Goal: Transaction & Acquisition: Purchase product/service

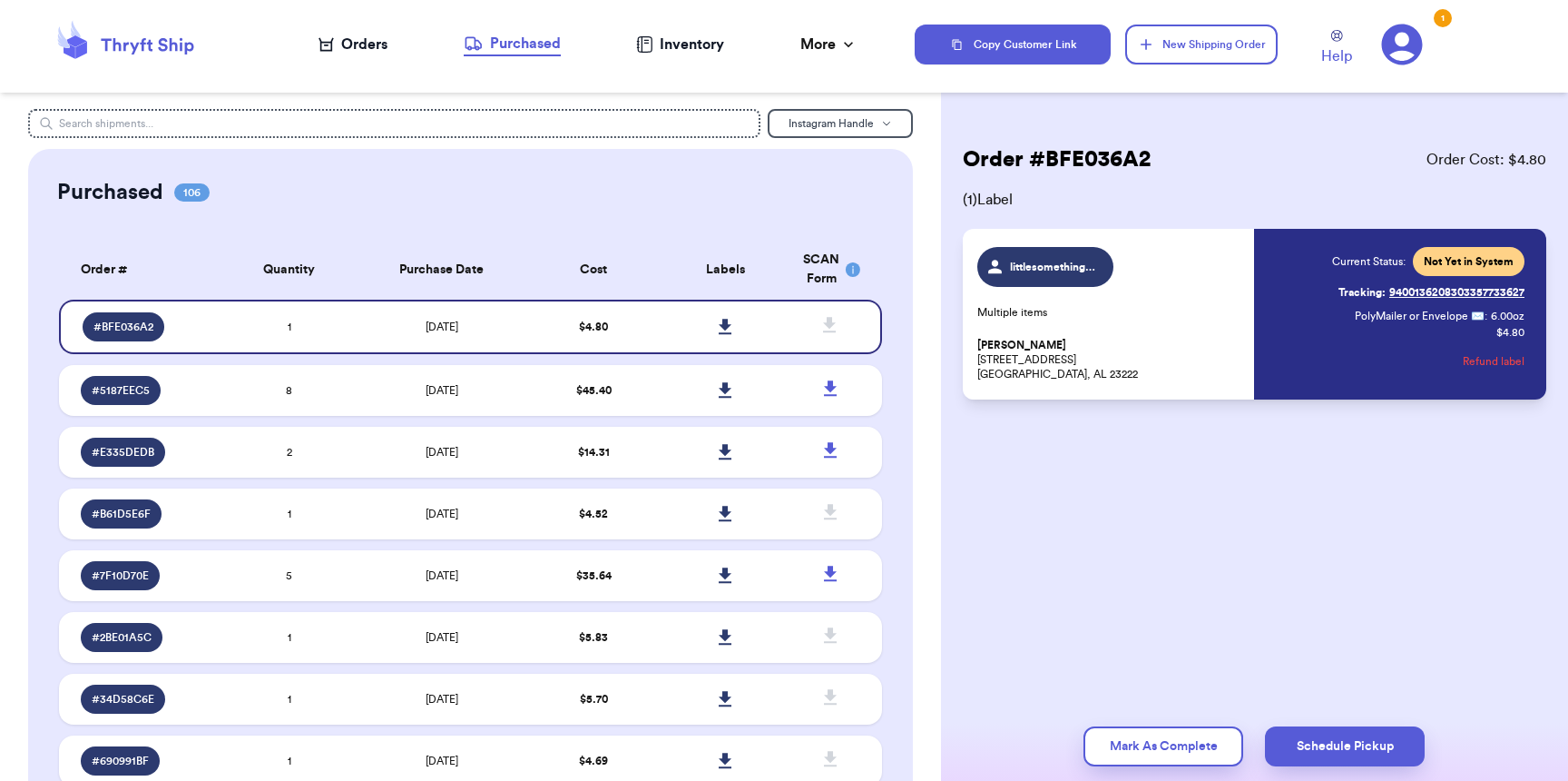
click at [340, 55] on div "Orders" at bounding box center [353, 44] width 69 height 22
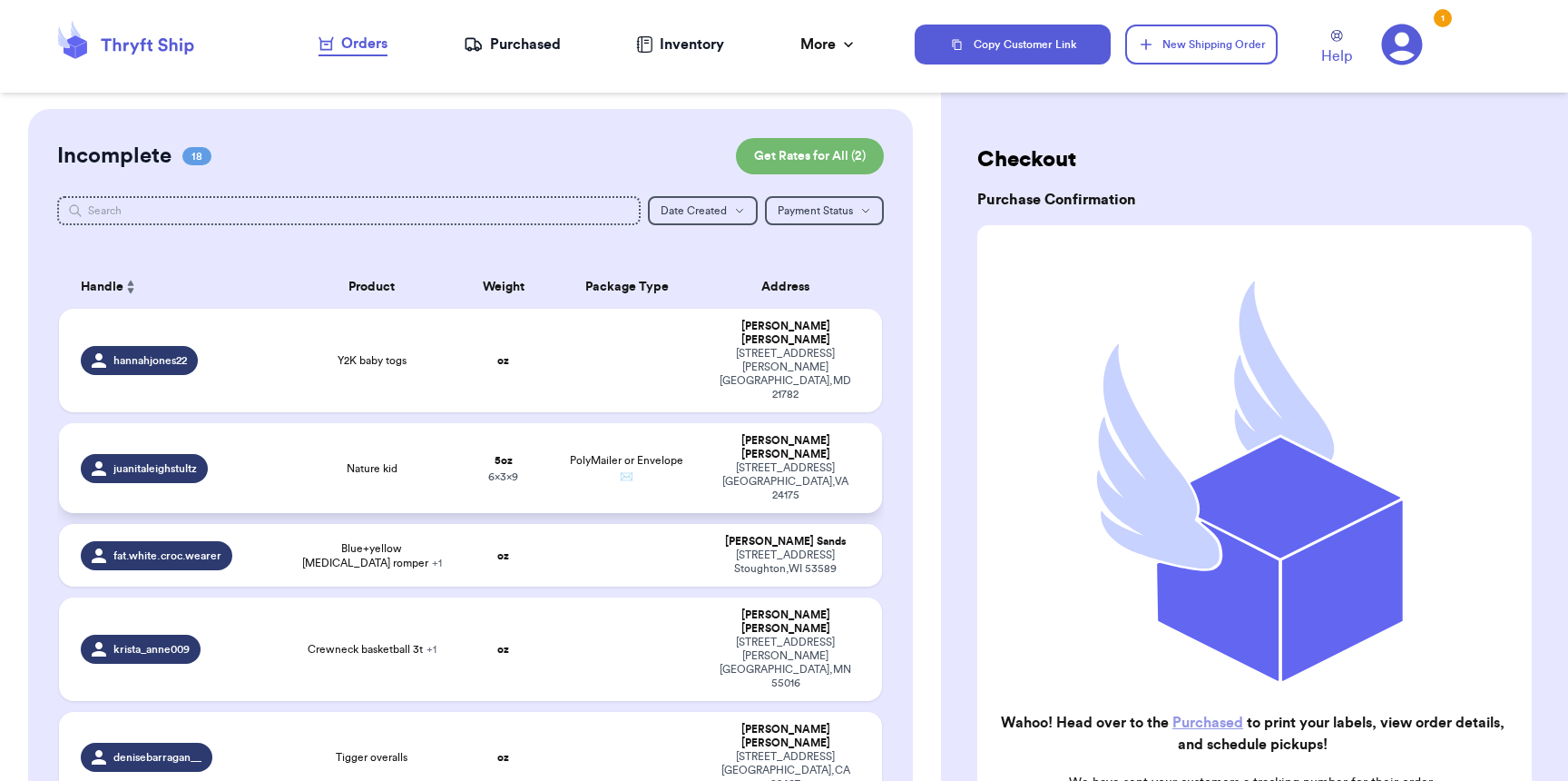
click at [187, 461] on span "juanitaleighstultz" at bounding box center [155, 468] width 84 height 14
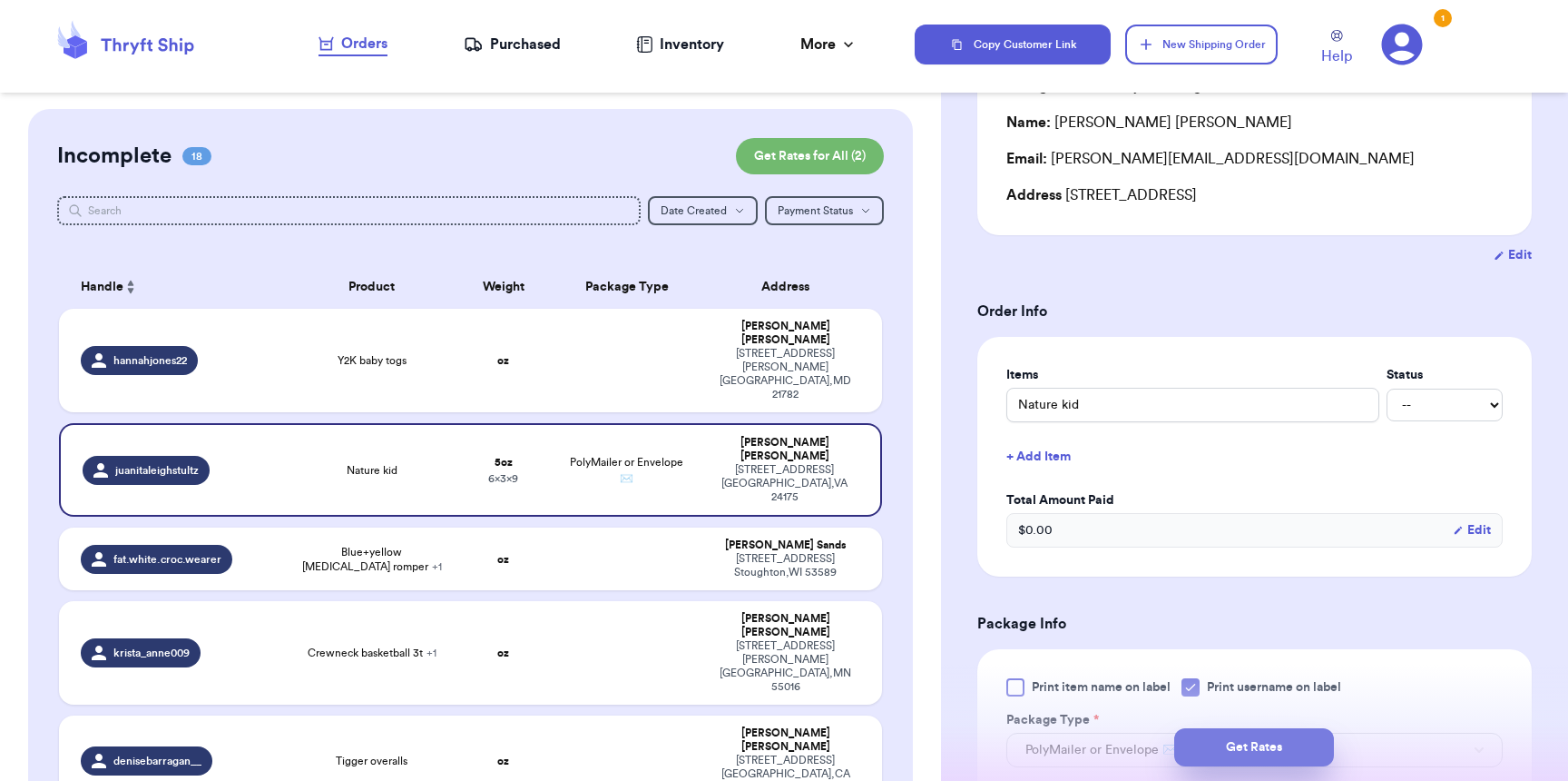
scroll to position [197, 0]
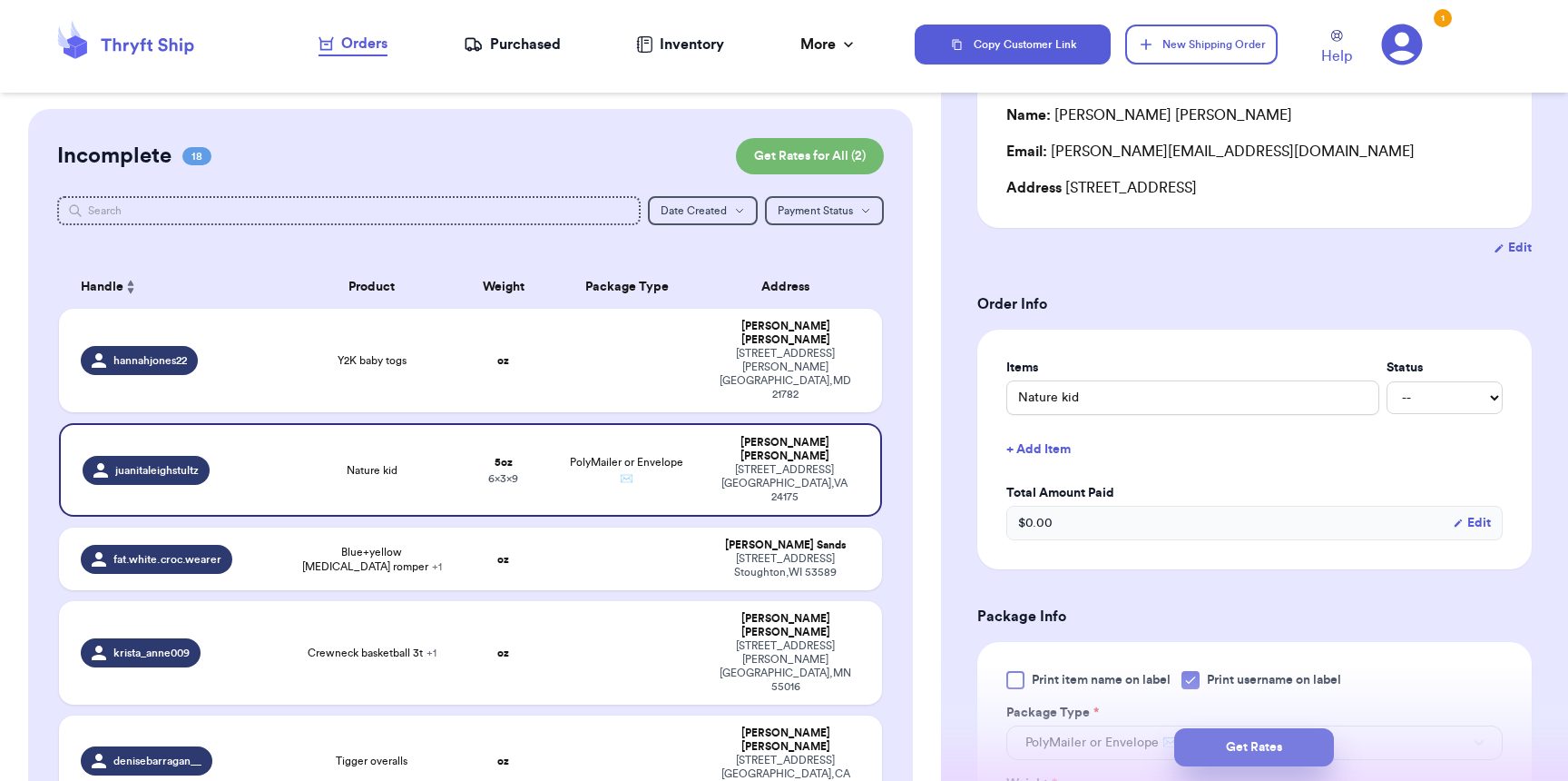
click at [1291, 736] on button "Get Rates" at bounding box center [1255, 747] width 160 height 39
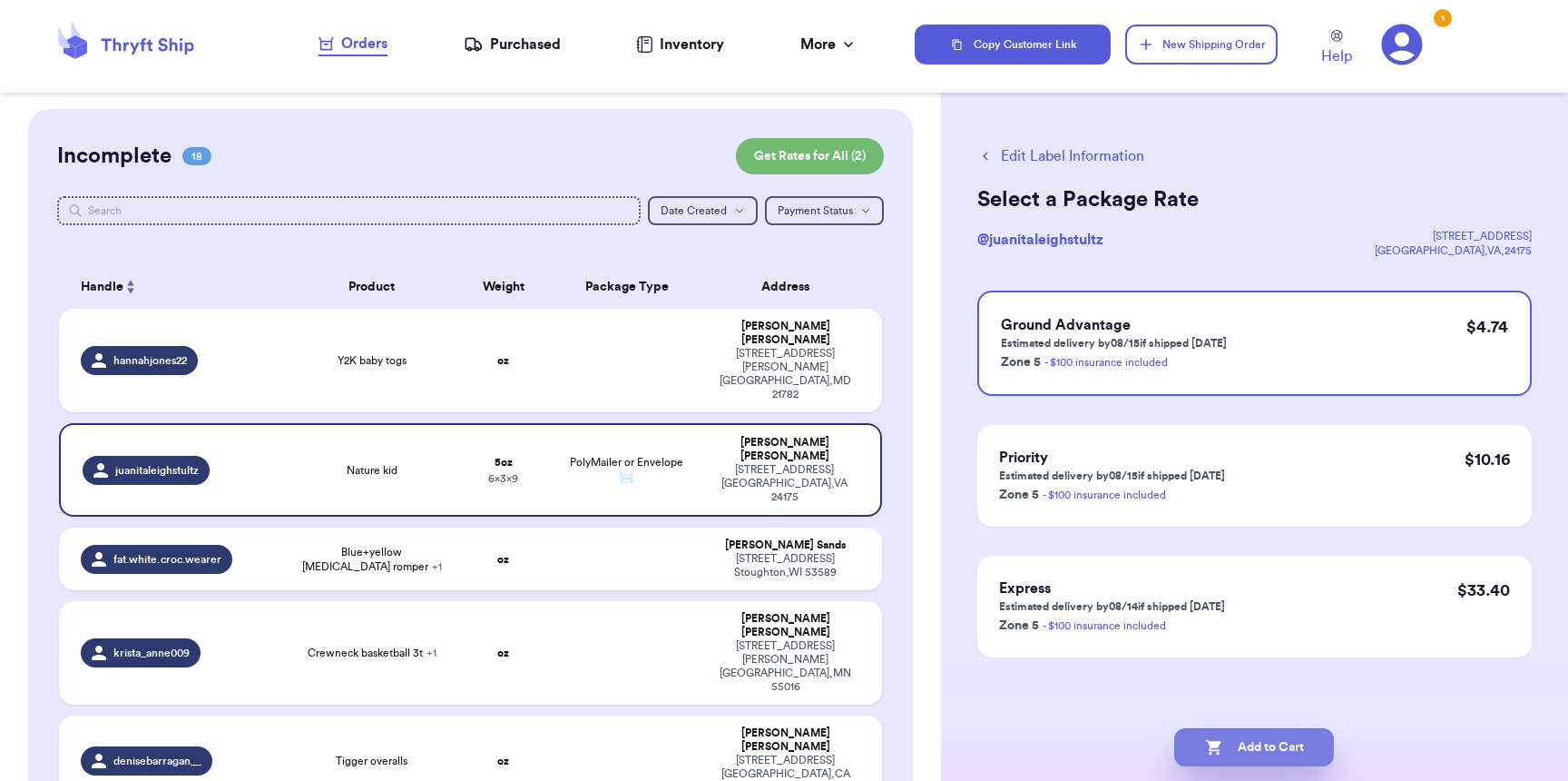
click at [1276, 745] on button "Add to Cart" at bounding box center [1255, 747] width 160 height 39
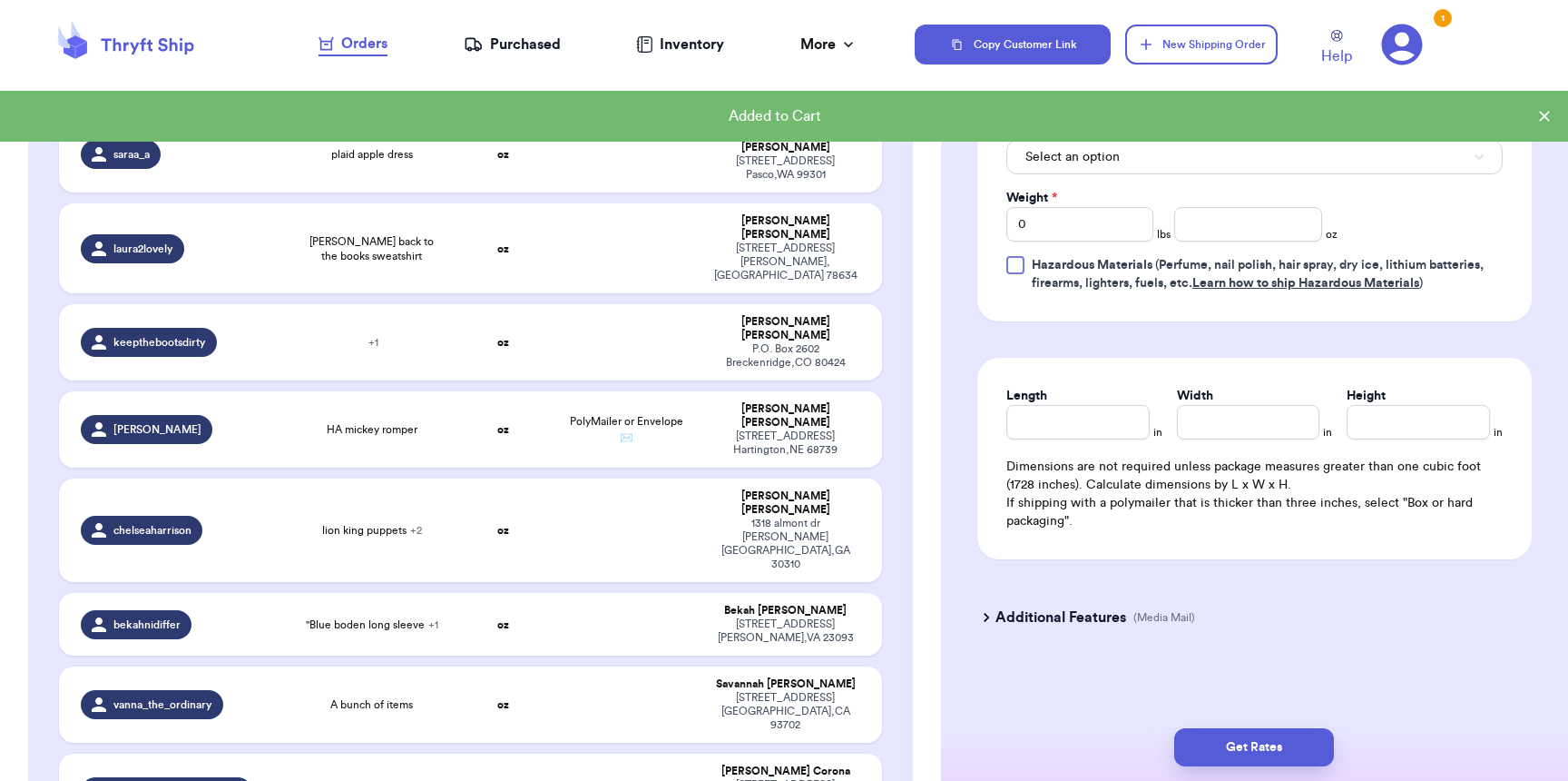
scroll to position [1155, 0]
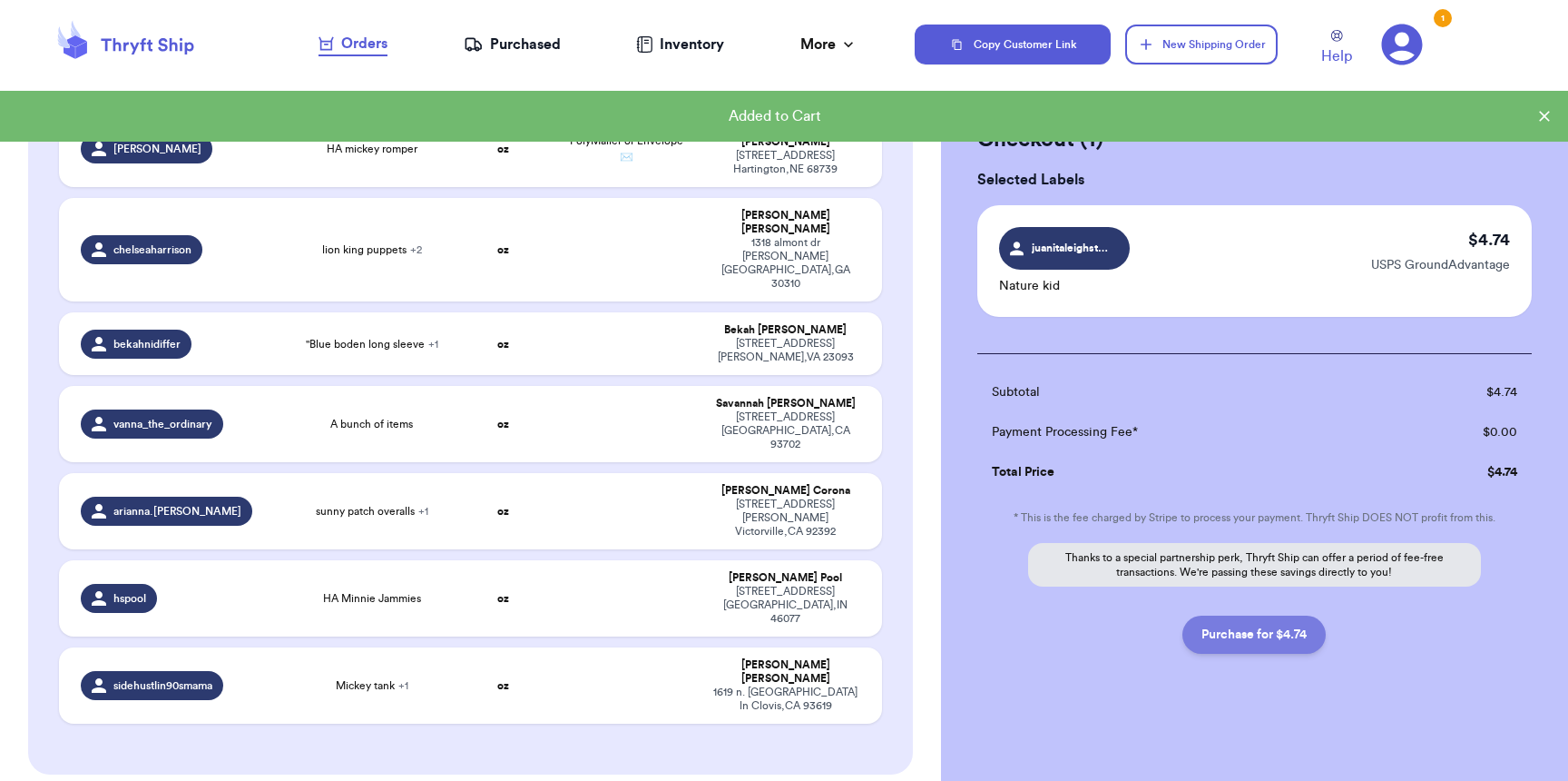
click at [1308, 652] on button "Purchase for $4.74" at bounding box center [1254, 634] width 143 height 39
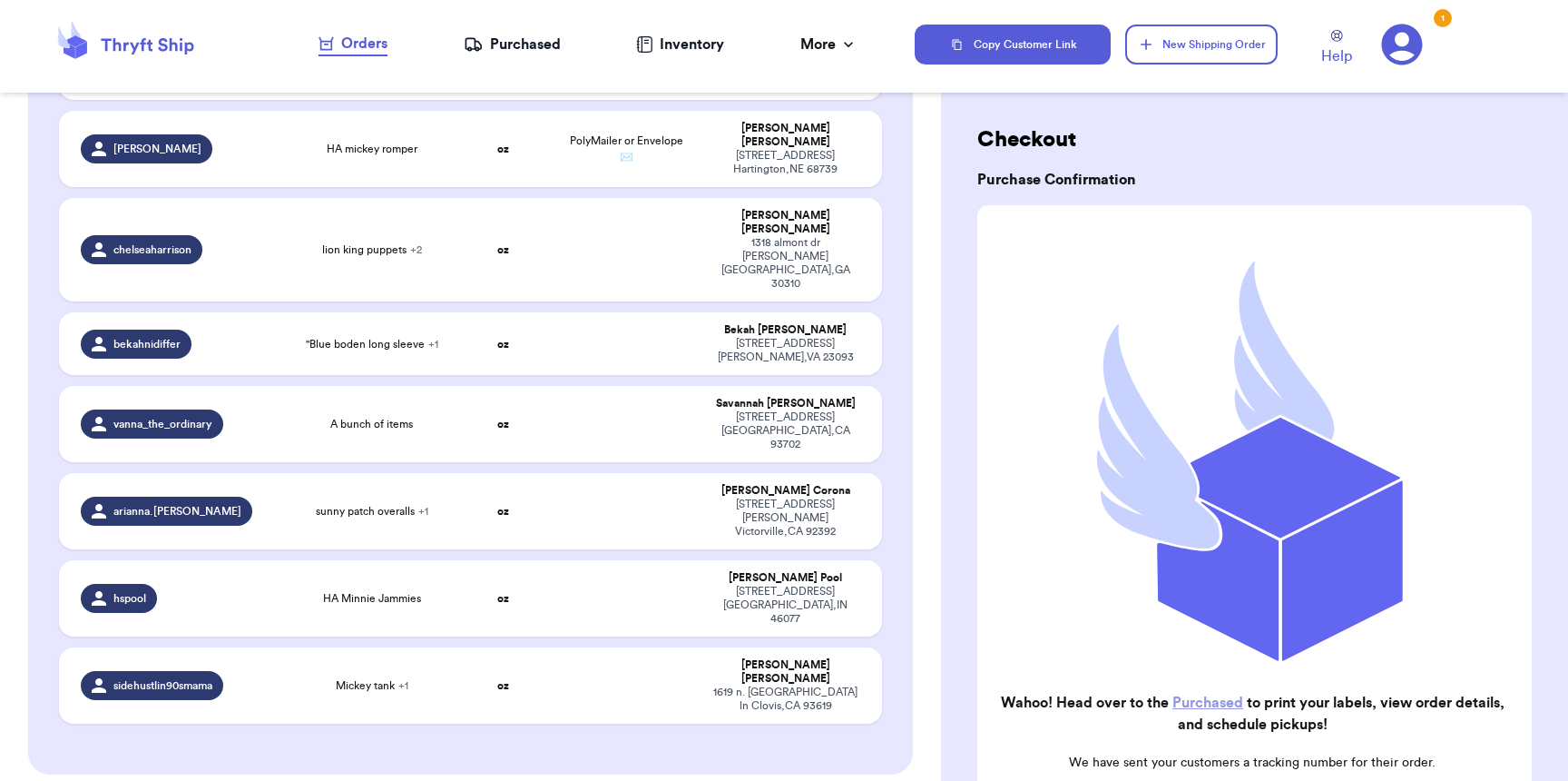
click at [516, 38] on div "Purchased" at bounding box center [512, 44] width 97 height 22
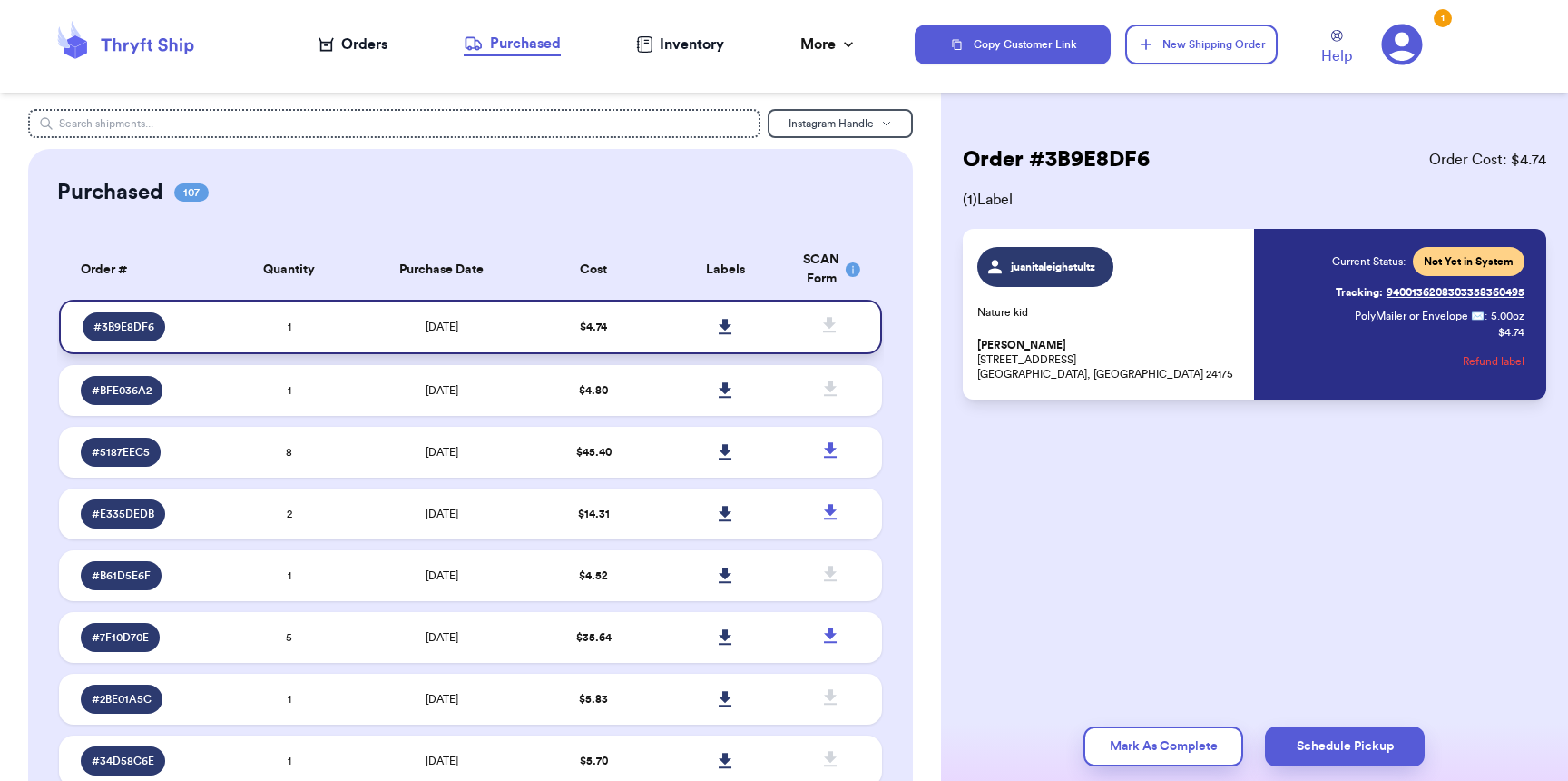
click at [719, 324] on icon at bounding box center [725, 327] width 13 height 15
